Goal: Find specific fact: Find specific page/section

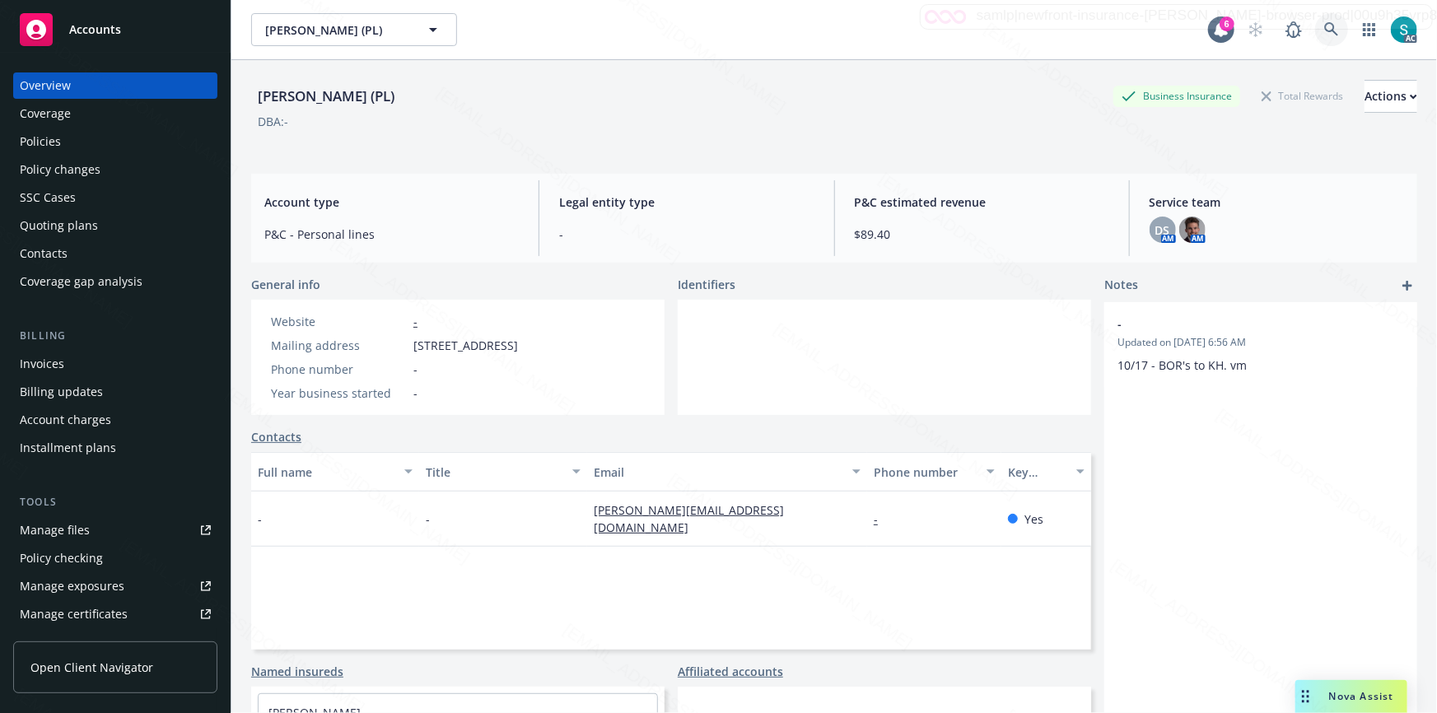
click at [1324, 28] on icon at bounding box center [1331, 29] width 14 height 14
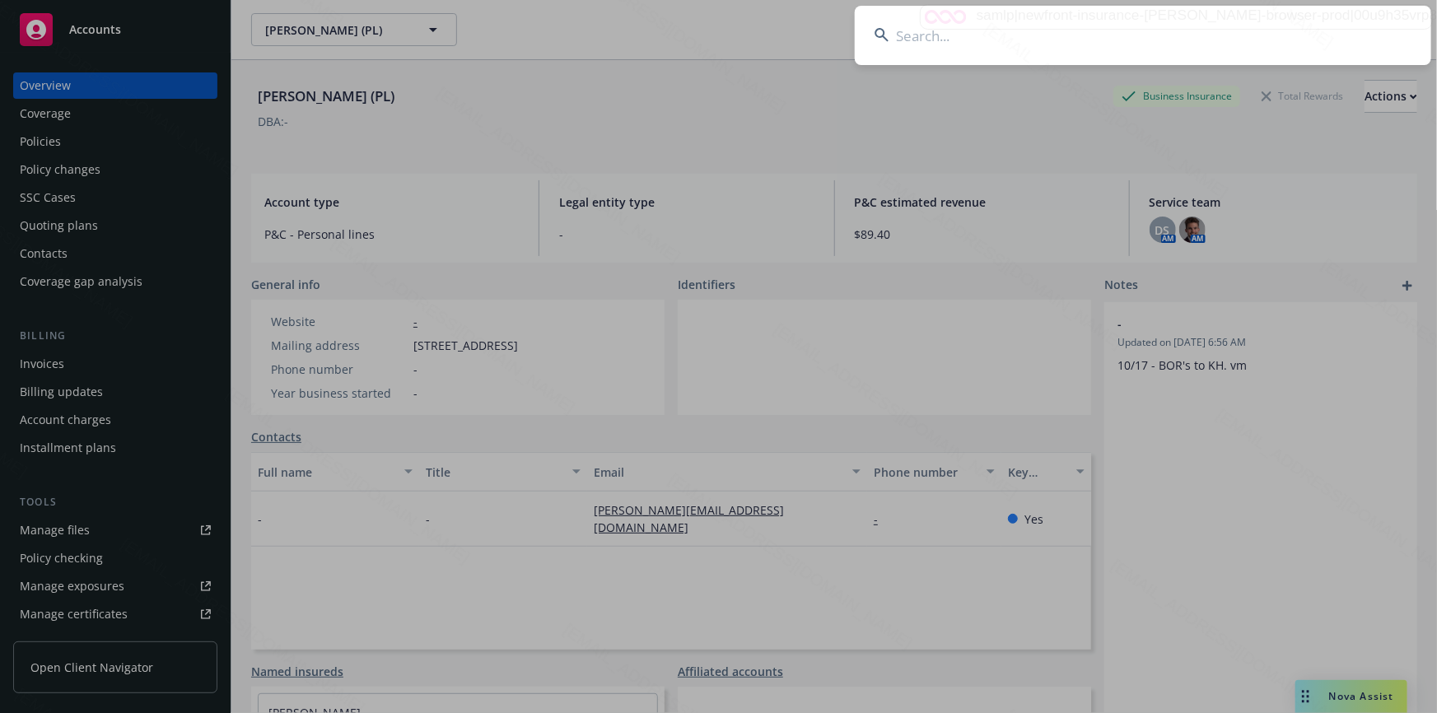
click at [1062, 30] on input at bounding box center [1143, 35] width 576 height 59
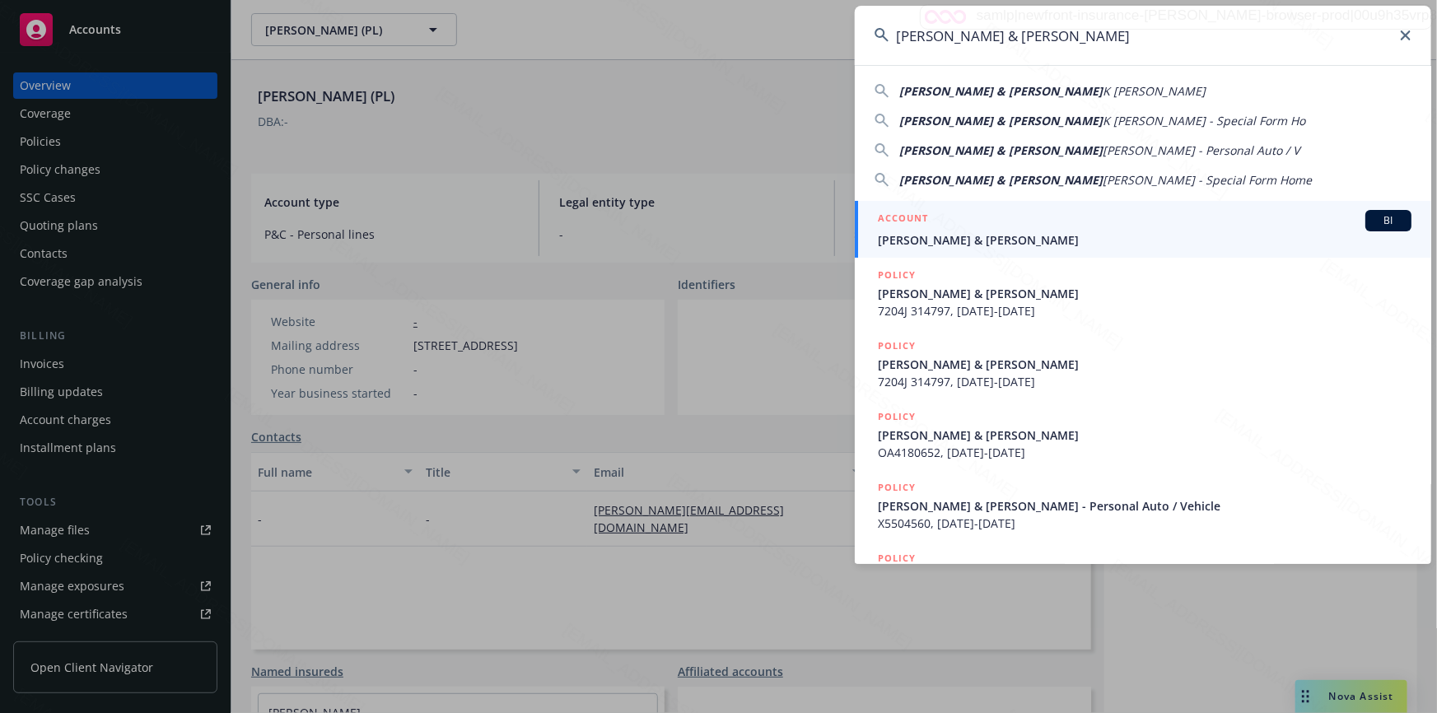
type input "[PERSON_NAME] & [PERSON_NAME]"
click at [959, 234] on span "[PERSON_NAME] & [PERSON_NAME]" at bounding box center [1145, 239] width 534 height 17
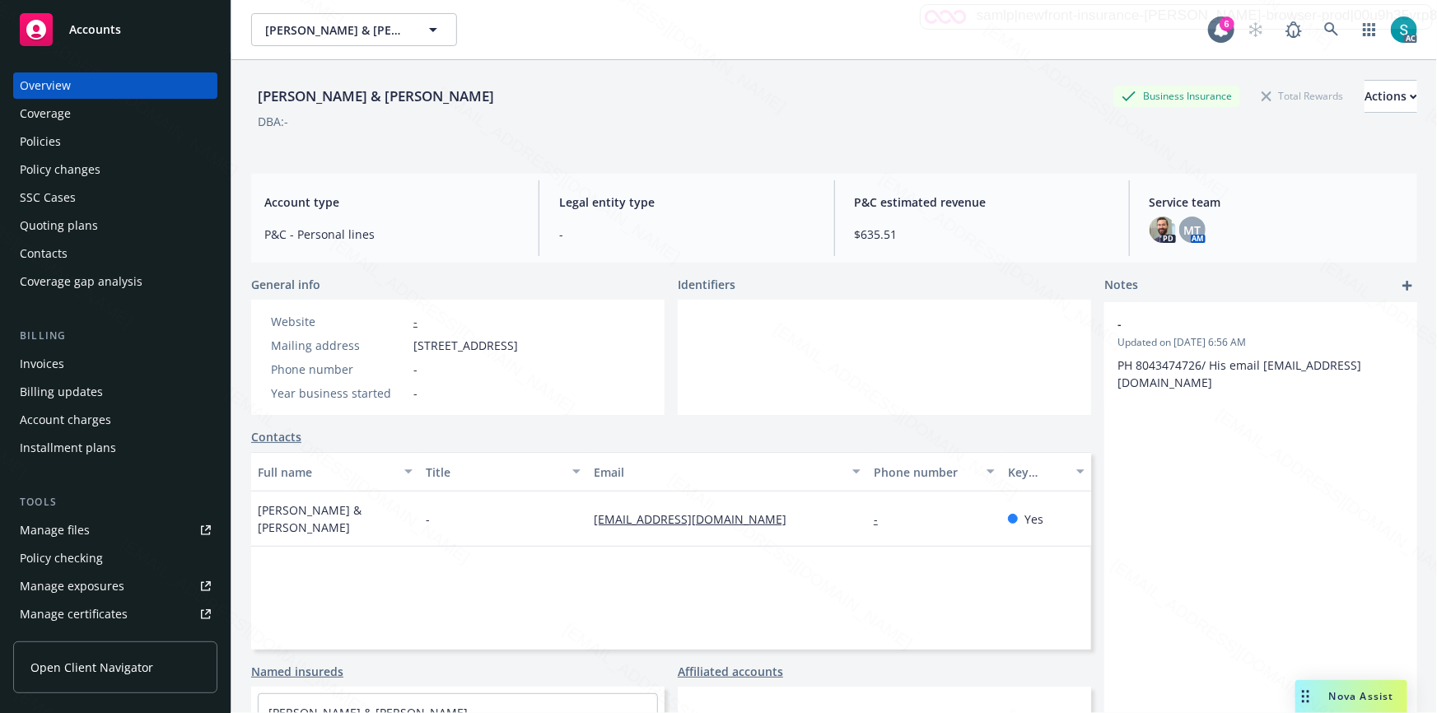
click at [68, 140] on div "Policies" at bounding box center [115, 141] width 191 height 26
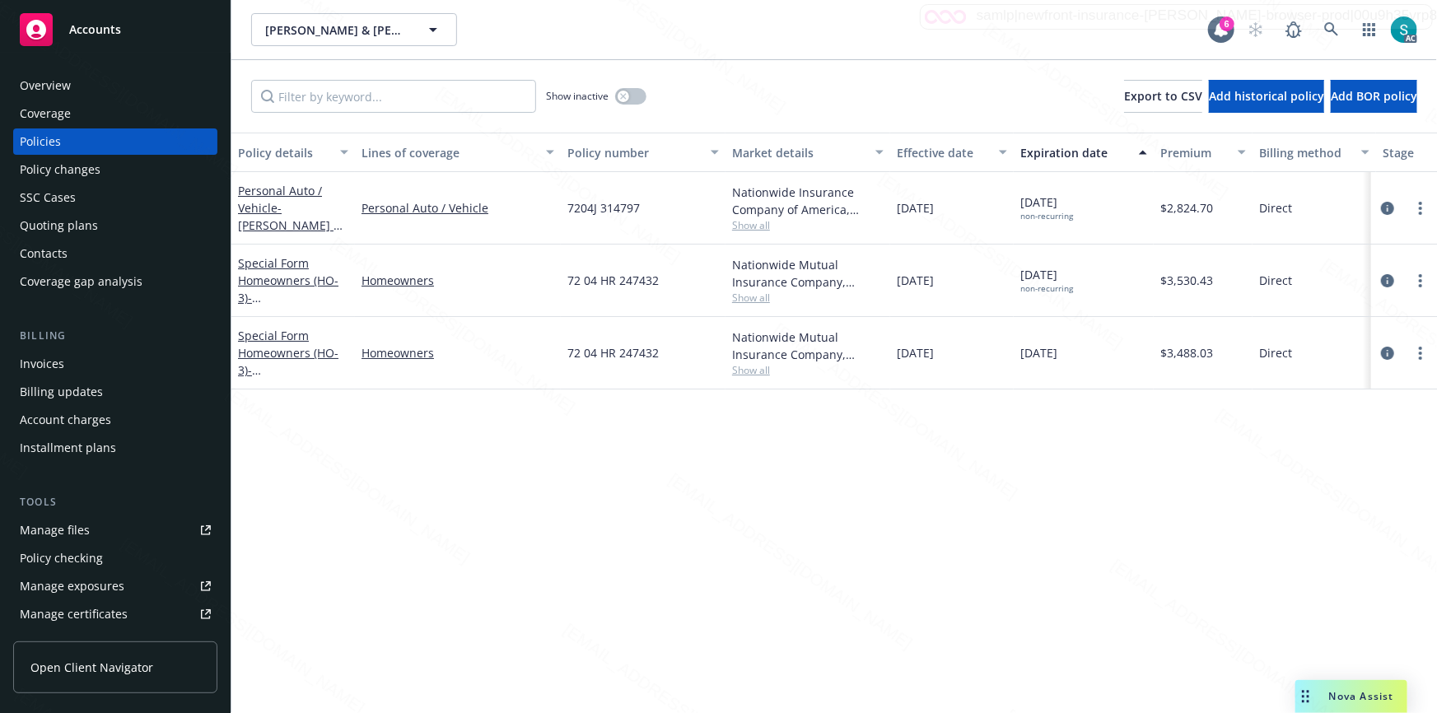
click at [617, 279] on span "72 04 HR 247432" at bounding box center [612, 280] width 91 height 17
copy span "72 04 HR 247432"
